Goal: Book appointment/travel/reservation

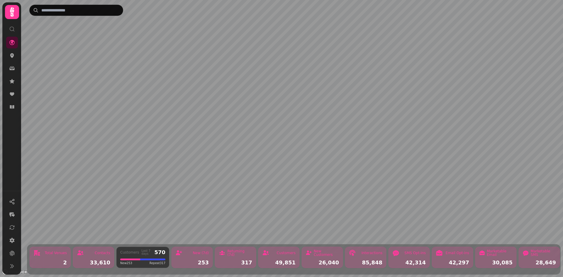
click at [12, 13] on icon at bounding box center [12, 12] width 12 height 12
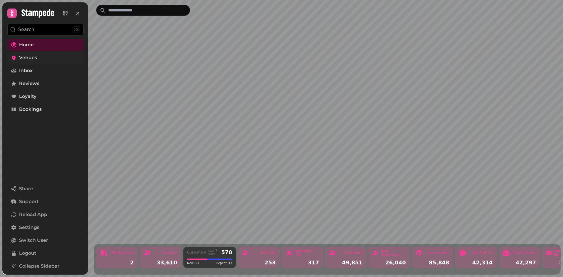
click at [31, 61] on span "Venues" at bounding box center [28, 57] width 18 height 7
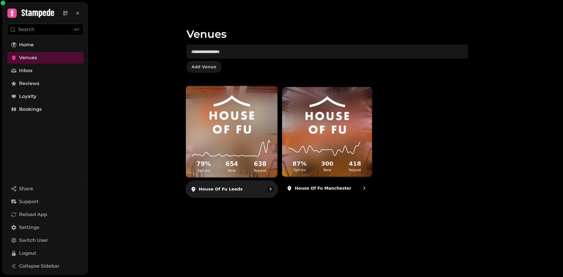
click at [239, 120] on img at bounding box center [231, 114] width 69 height 38
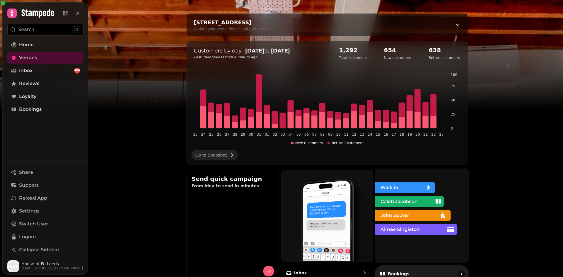
scroll to position [52, 0]
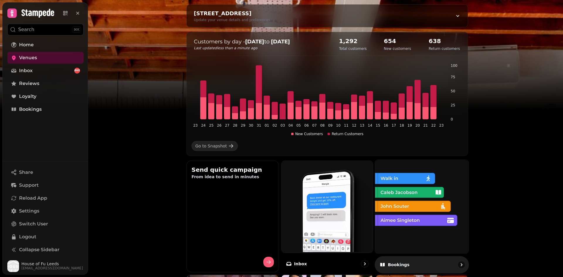
click at [411, 217] on img at bounding box center [421, 206] width 94 height 94
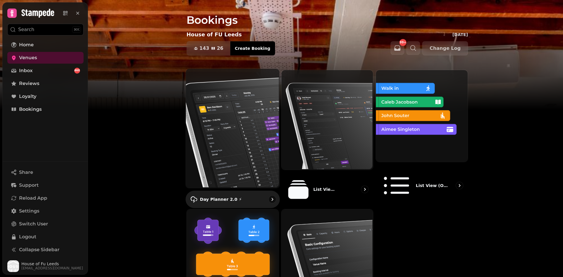
click at [222, 133] on img at bounding box center [232, 127] width 94 height 119
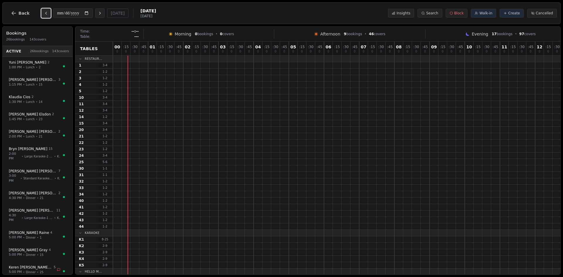
click at [45, 14] on icon "Previous day" at bounding box center [46, 13] width 5 height 5
type input "**********"
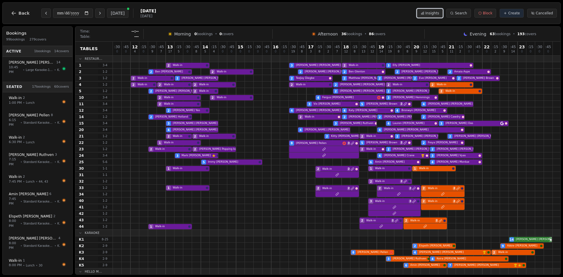
click at [433, 12] on span "Insights" at bounding box center [432, 13] width 14 height 5
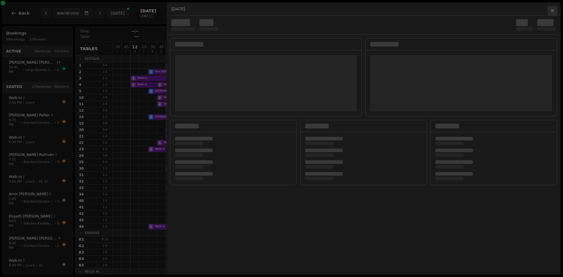
click at [76, 81] on div at bounding box center [281, 138] width 563 height 277
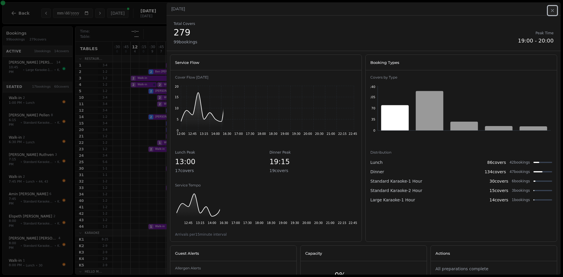
click at [552, 10] on icon "button" at bounding box center [552, 10] width 2 height 2
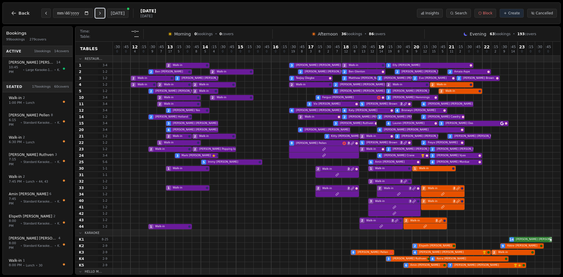
click at [102, 15] on icon "Next day" at bounding box center [100, 13] width 5 height 5
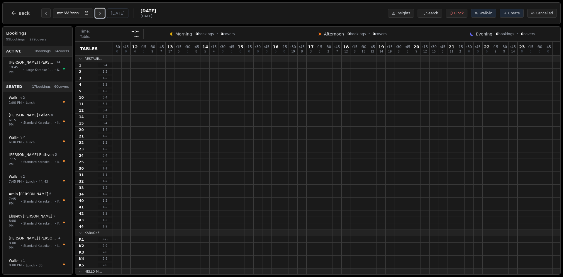
type input "**********"
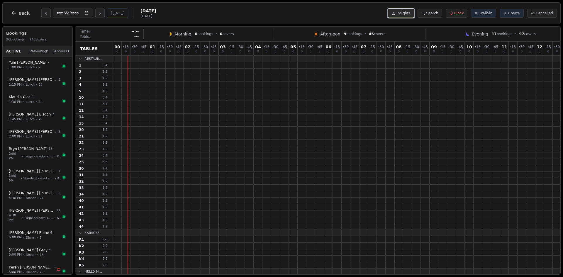
click at [407, 11] on span "Insights" at bounding box center [403, 13] width 14 height 5
